Goal: Find specific page/section: Find specific page/section

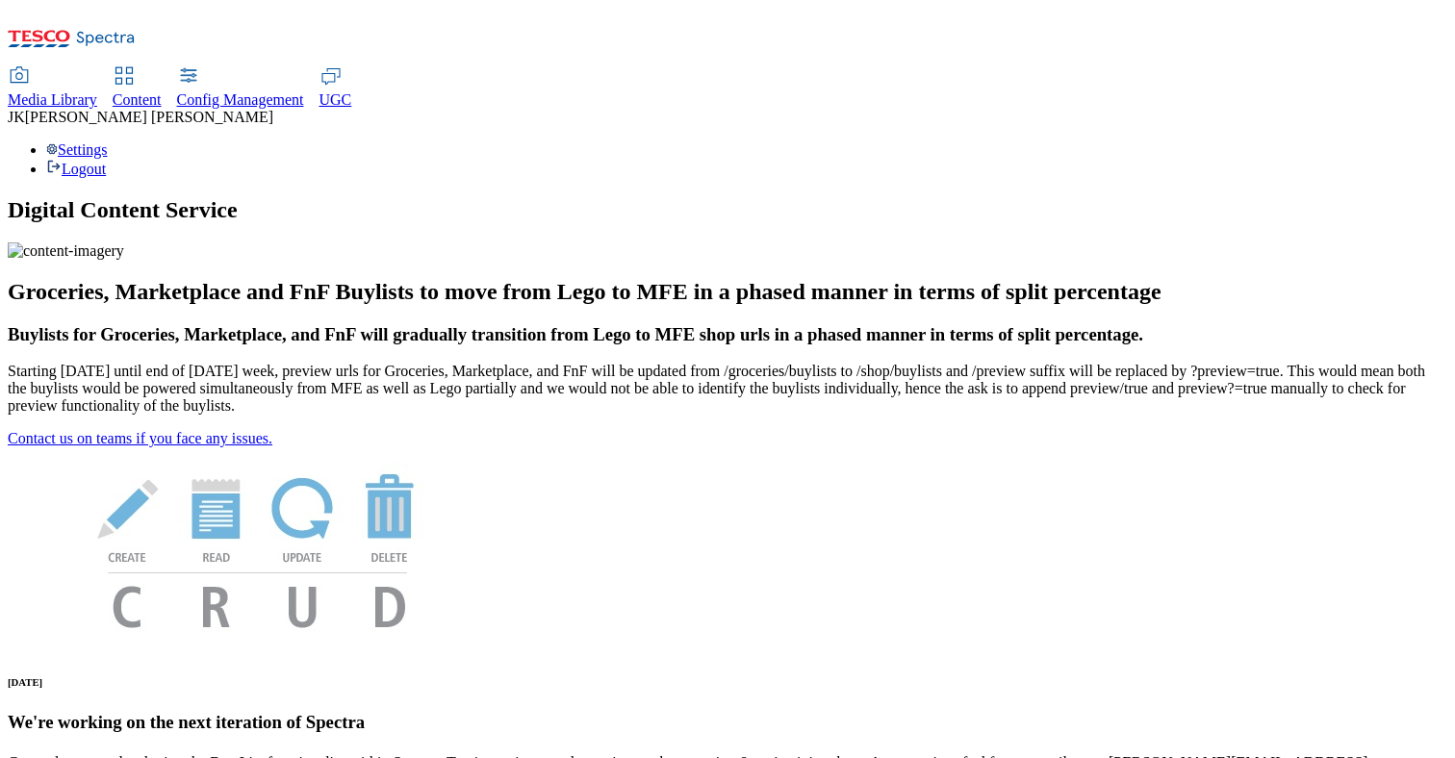
click at [162, 91] on div "Content" at bounding box center [137, 99] width 49 height 17
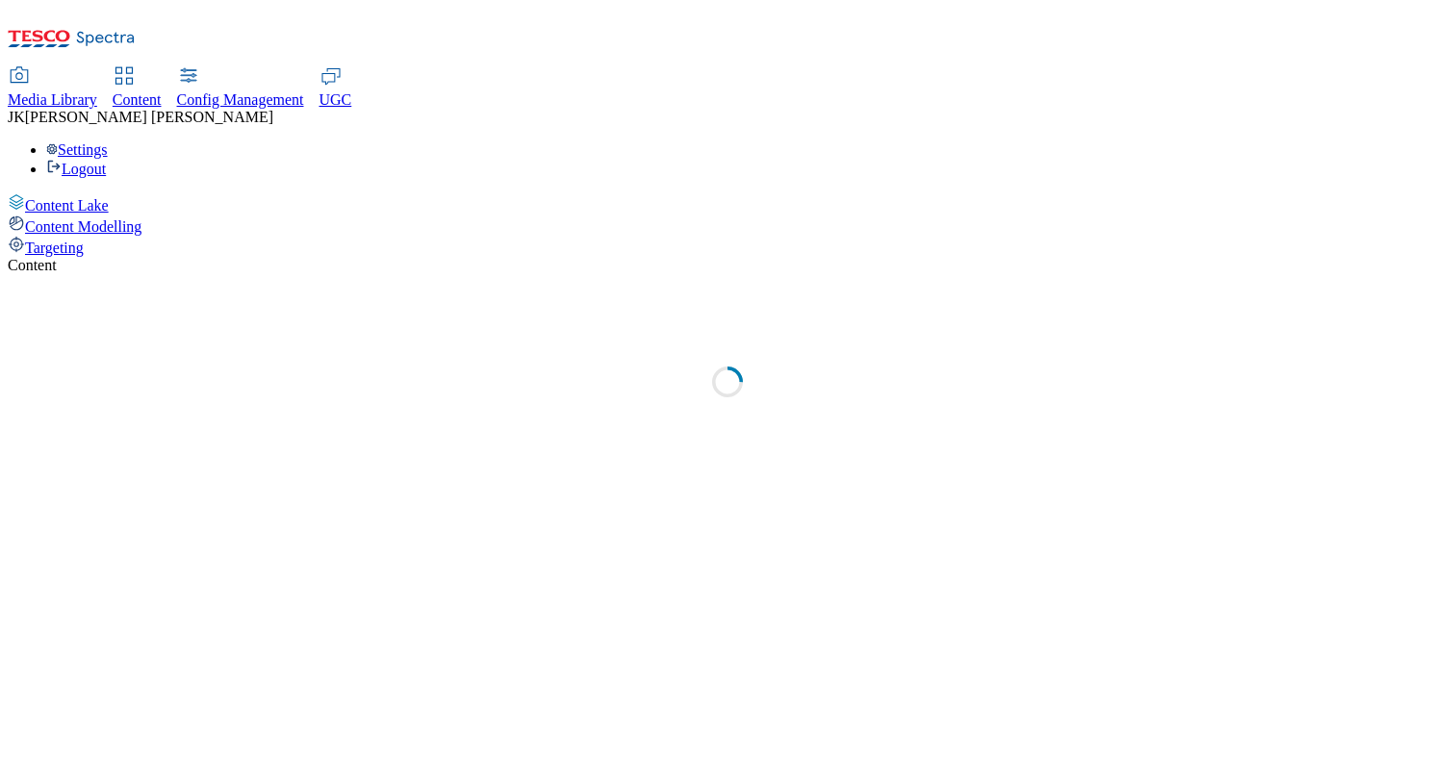
select select "group-comms"
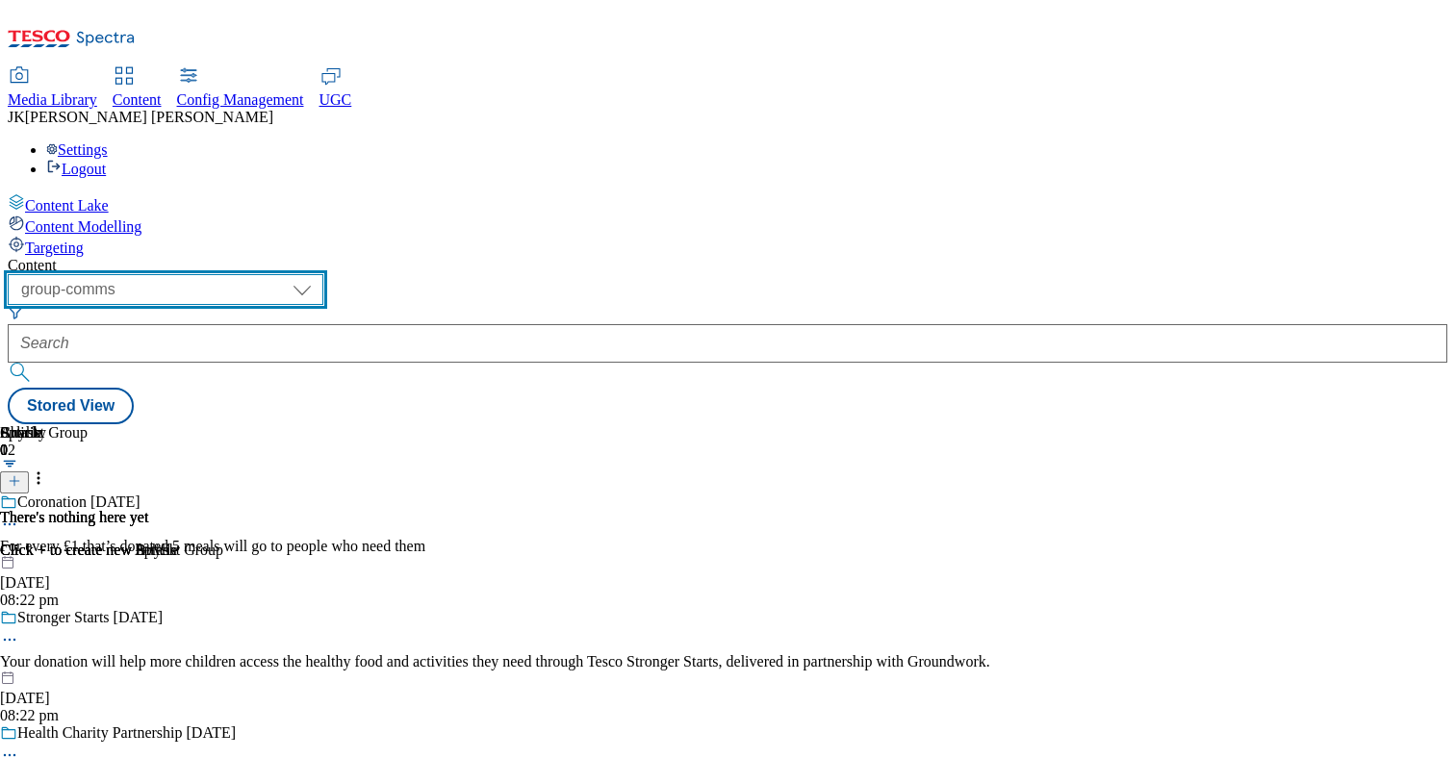
click at [323, 274] on select "dotcom-cz dotcom-hu dotcom-sk fnf-uk ghs-roi ghs-uk group-comms ighs-cz ighs-hu…" at bounding box center [166, 289] width 316 height 31
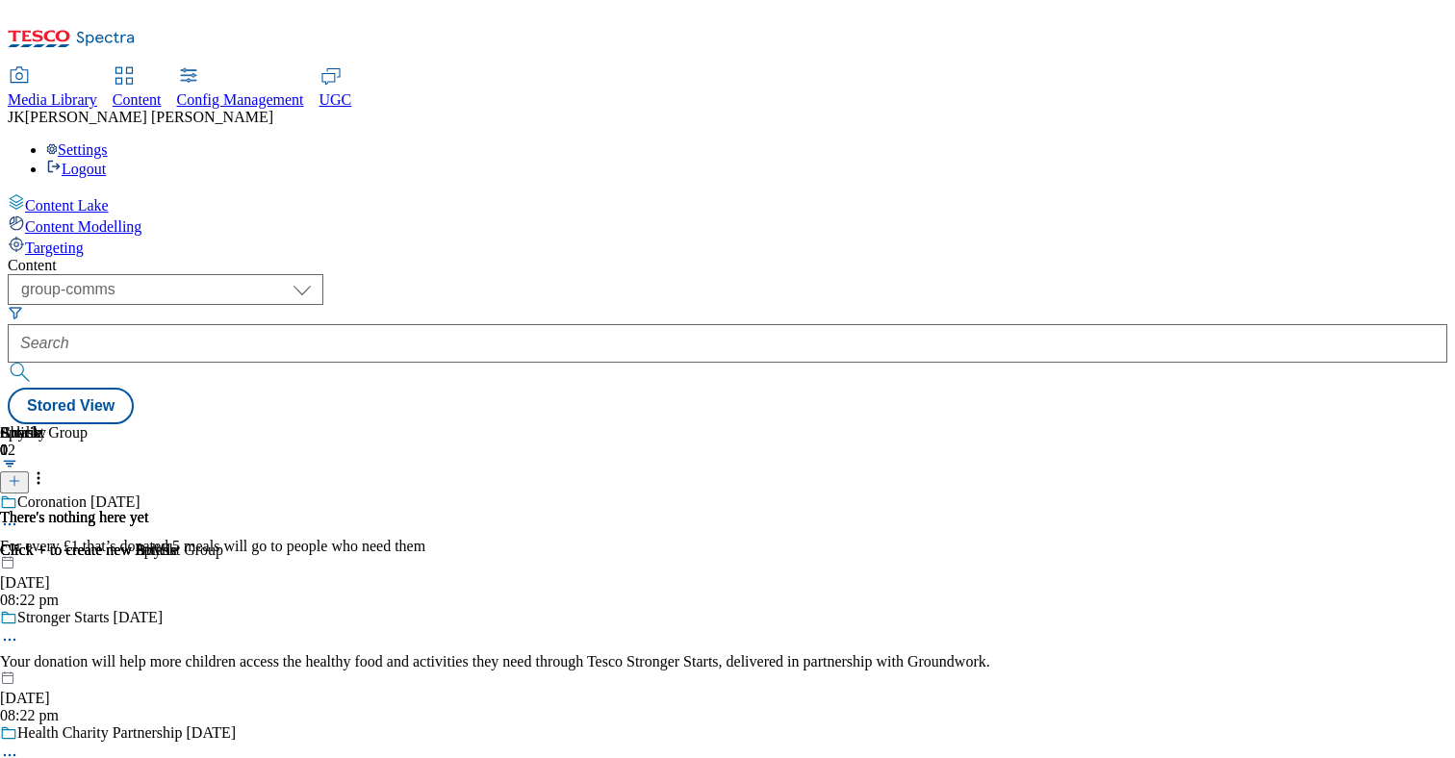
click at [84, 240] on span "Targeting" at bounding box center [54, 248] width 59 height 16
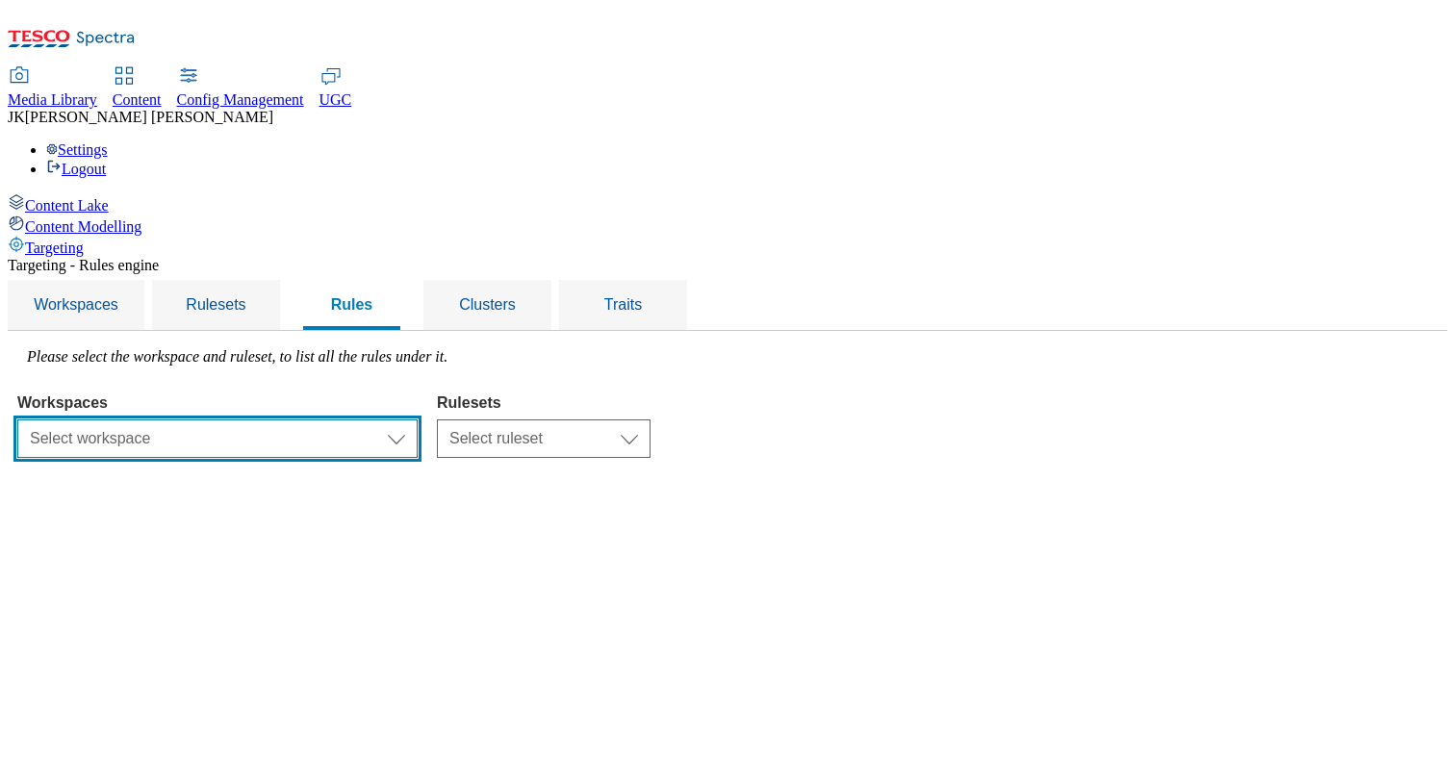
click at [418, 420] on select "Select workspace Test Targeting_24th_September_Sanity test [DATE] Test_Sanity_2…" at bounding box center [217, 439] width 400 height 38
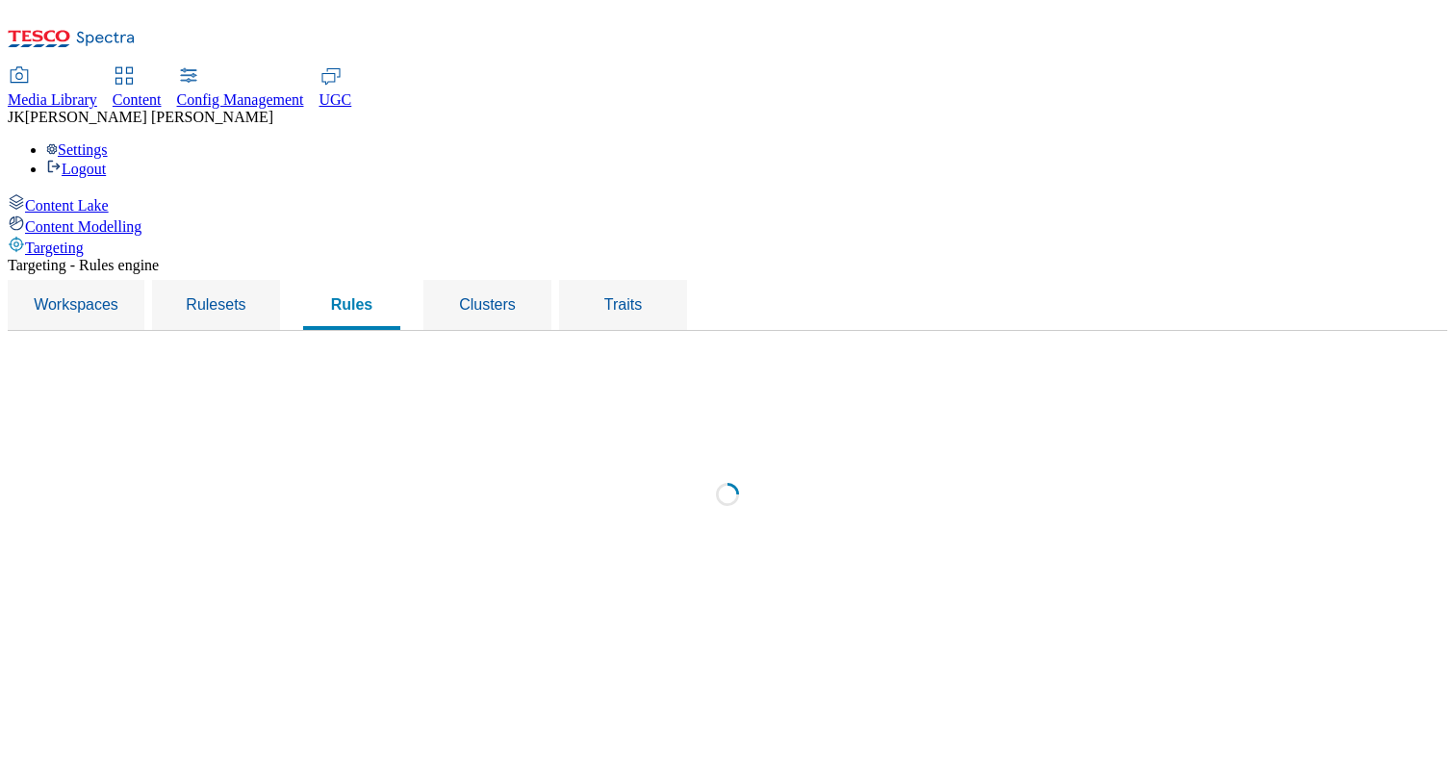
select select "f510054f-adaa-4692-b570-80fa3897127a"
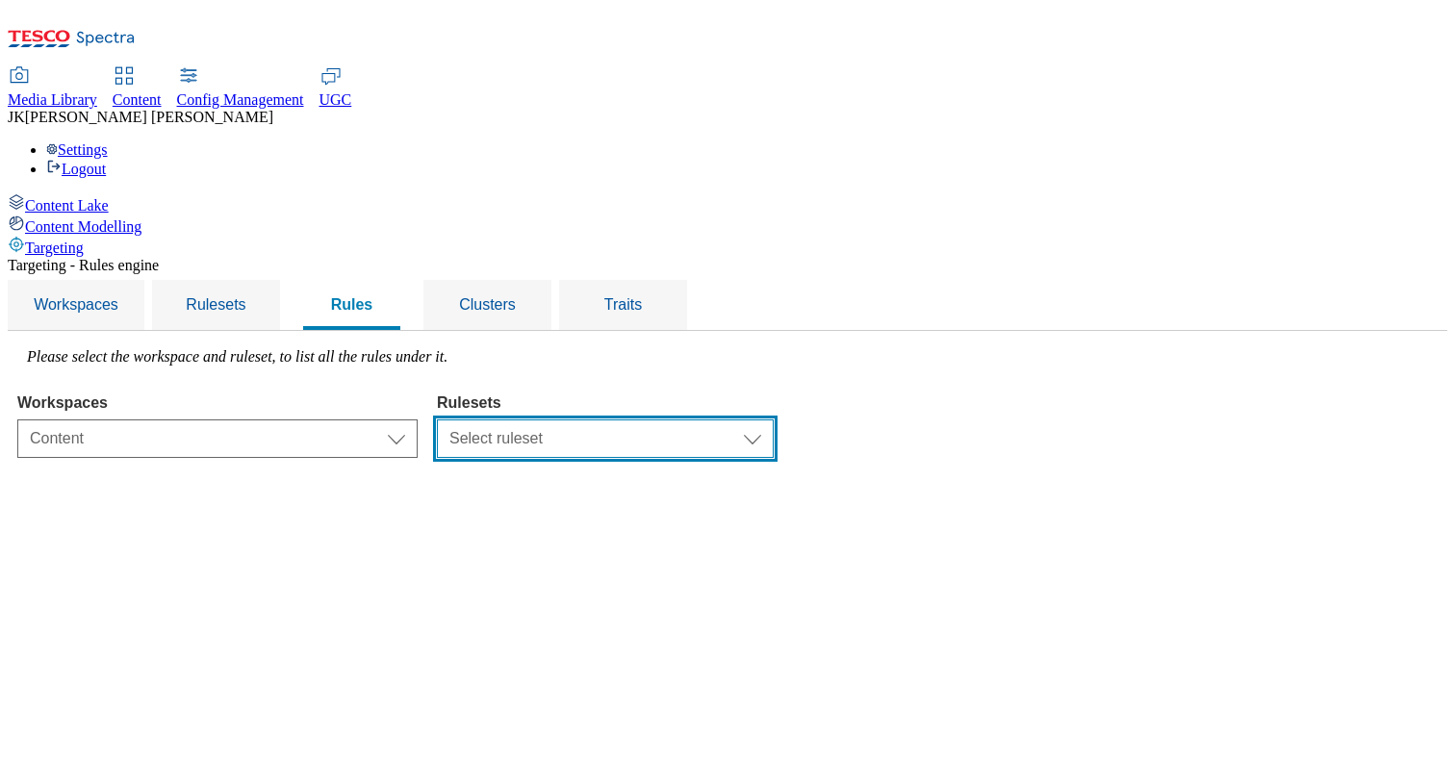
click at [774, 420] on select "Select ruleset CZ TEST HU ROI SK UK clubcard-roi clubcard-website customer-enga…" at bounding box center [605, 439] width 337 height 38
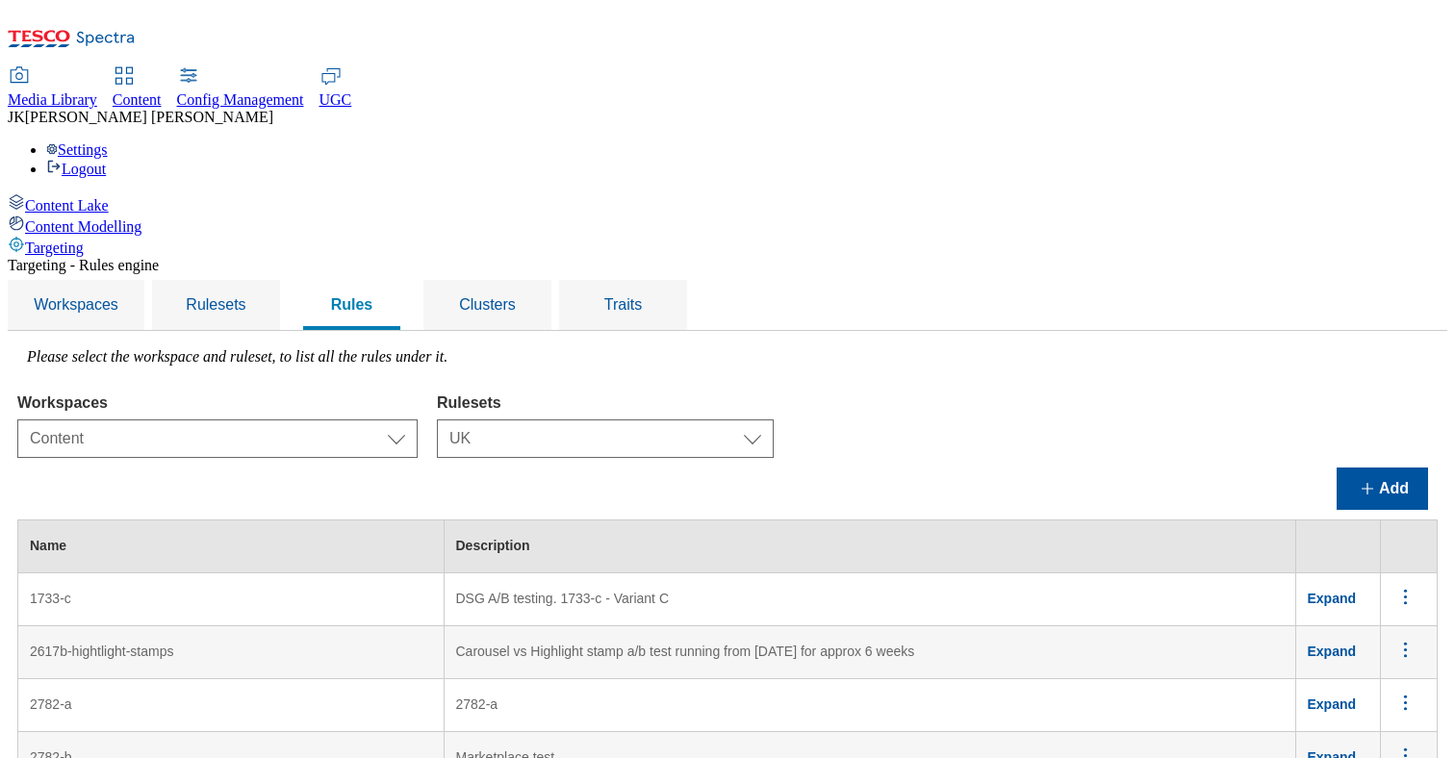
click at [774, 395] on label "Rulesets" at bounding box center [605, 403] width 337 height 17
click at [774, 420] on select "Select ruleset CZ TEST HU ROI SK UK clubcard-roi clubcard-website customer-enga…" at bounding box center [605, 439] width 337 height 38
select select "50f8efa7-e250-4998-a7ac-2cf5ba558f70"
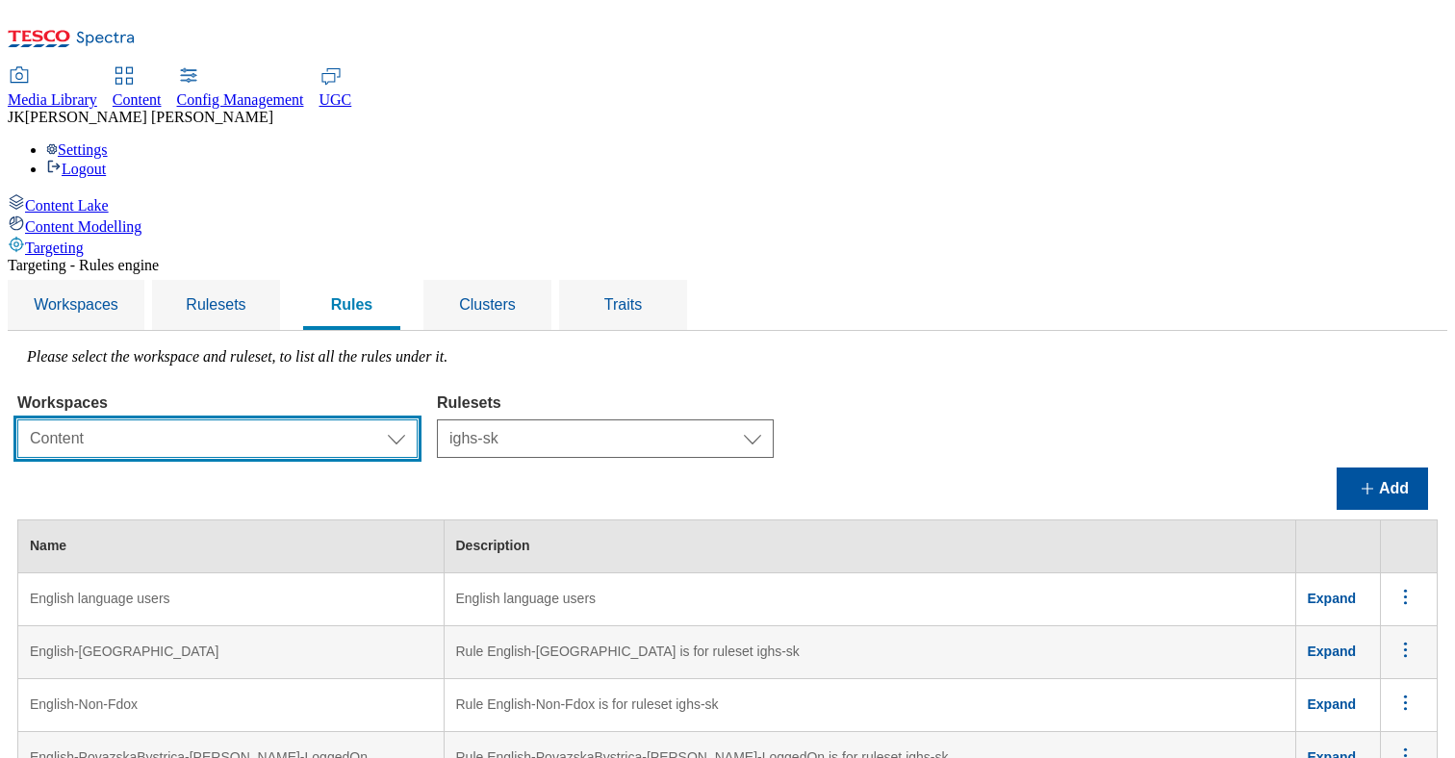
click at [418, 420] on select "Select workspace Test Targeting_24th_September_Sanity test [DATE] Test_Sanity_2…" at bounding box center [217, 439] width 400 height 38
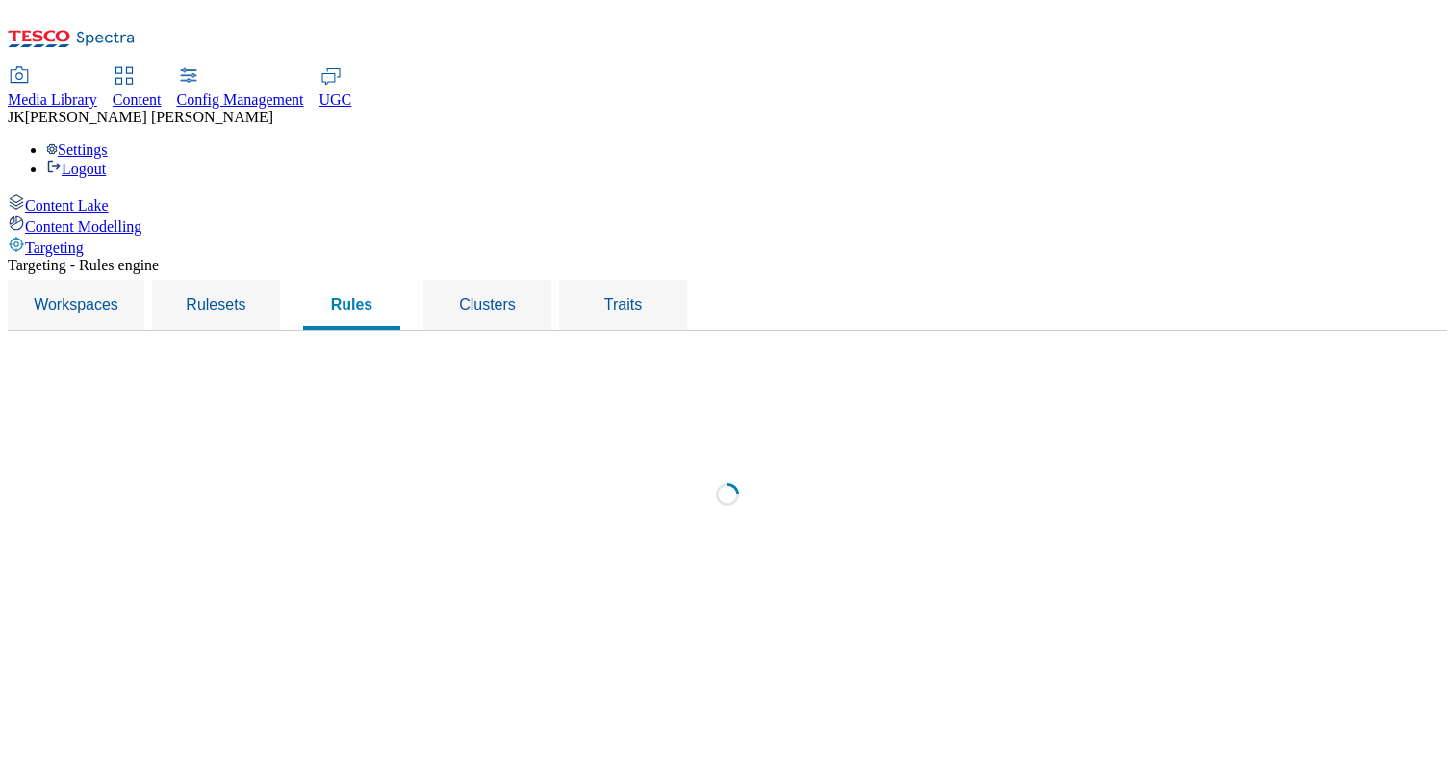
select select "dd640667-13f5-4d0b-acea-0501c9c7dc3b"
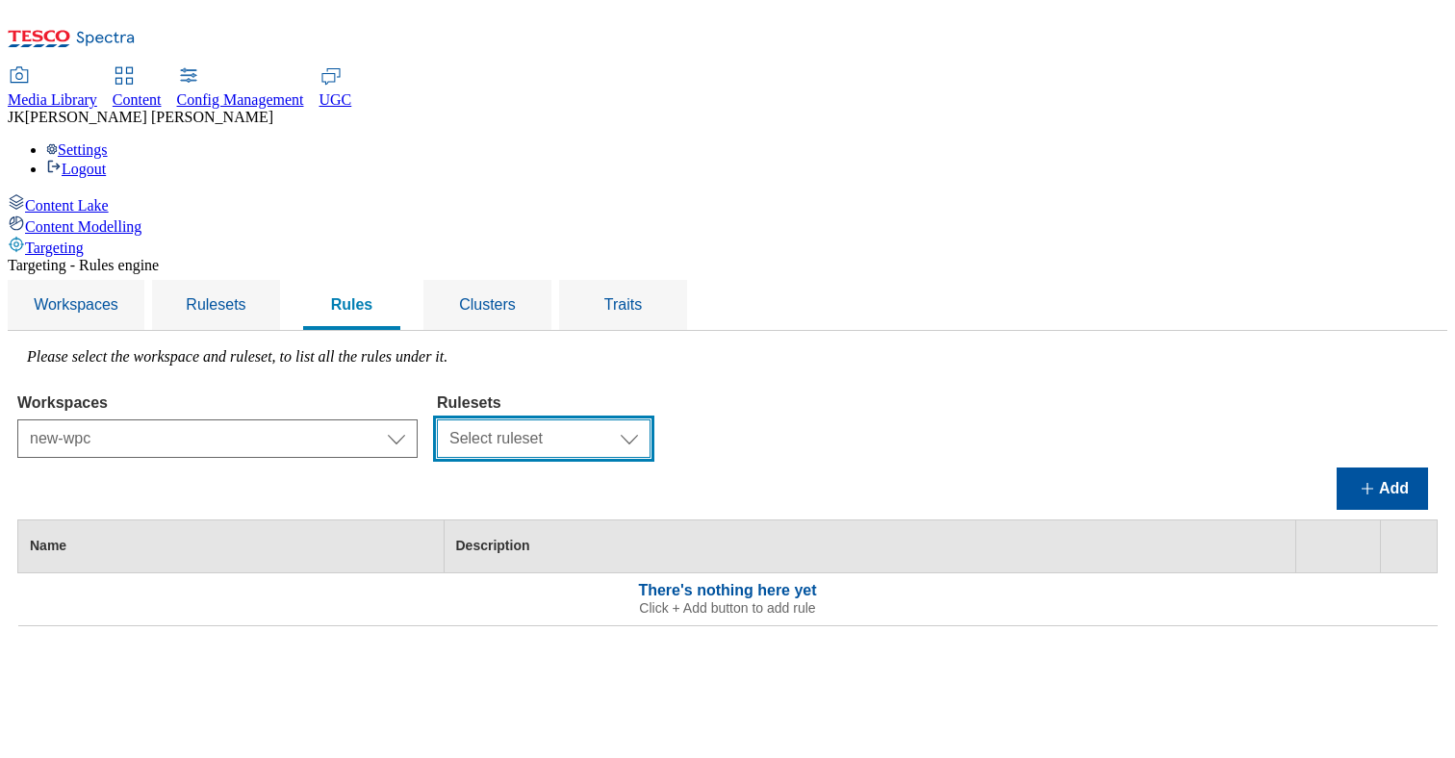
click at [651, 420] on select "Select ruleset sdasd" at bounding box center [544, 439] width 214 height 38
select select "ed7fbf00-4a3f-4986-938b-84171935ea0e"
